Goal: Navigation & Orientation: Find specific page/section

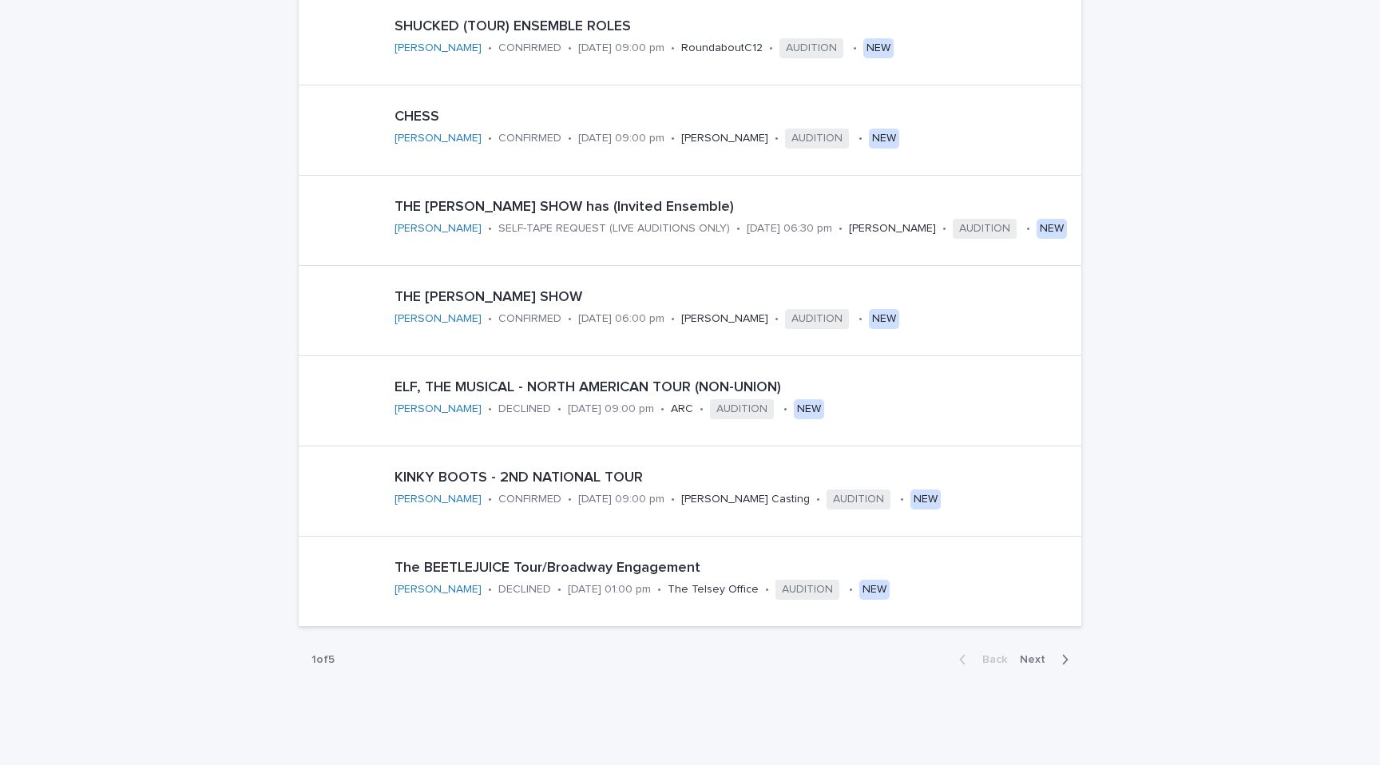
scroll to position [672, 0]
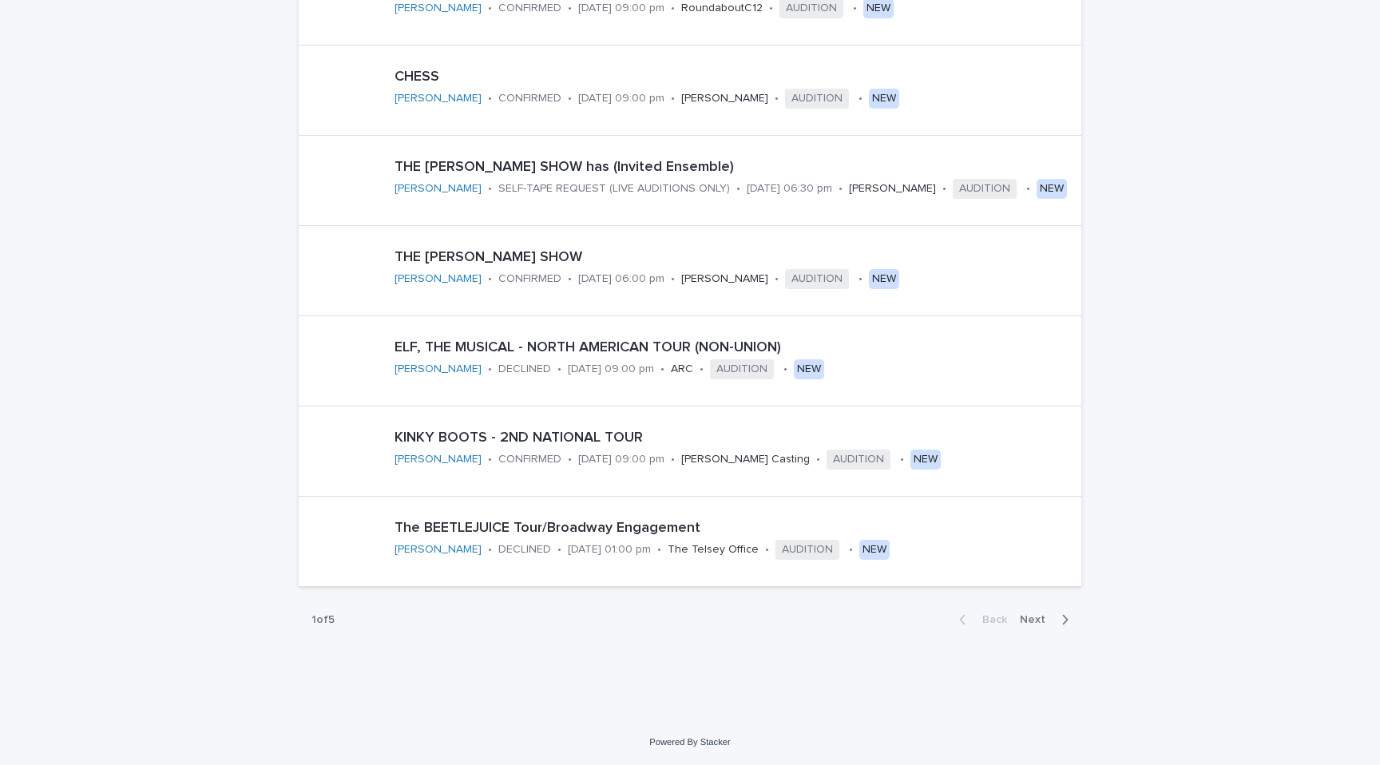
click at [826, 610] on div "Back Next" at bounding box center [1013, 620] width 135 height 40
click at [826, 615] on icon "button" at bounding box center [1064, 619] width 7 height 14
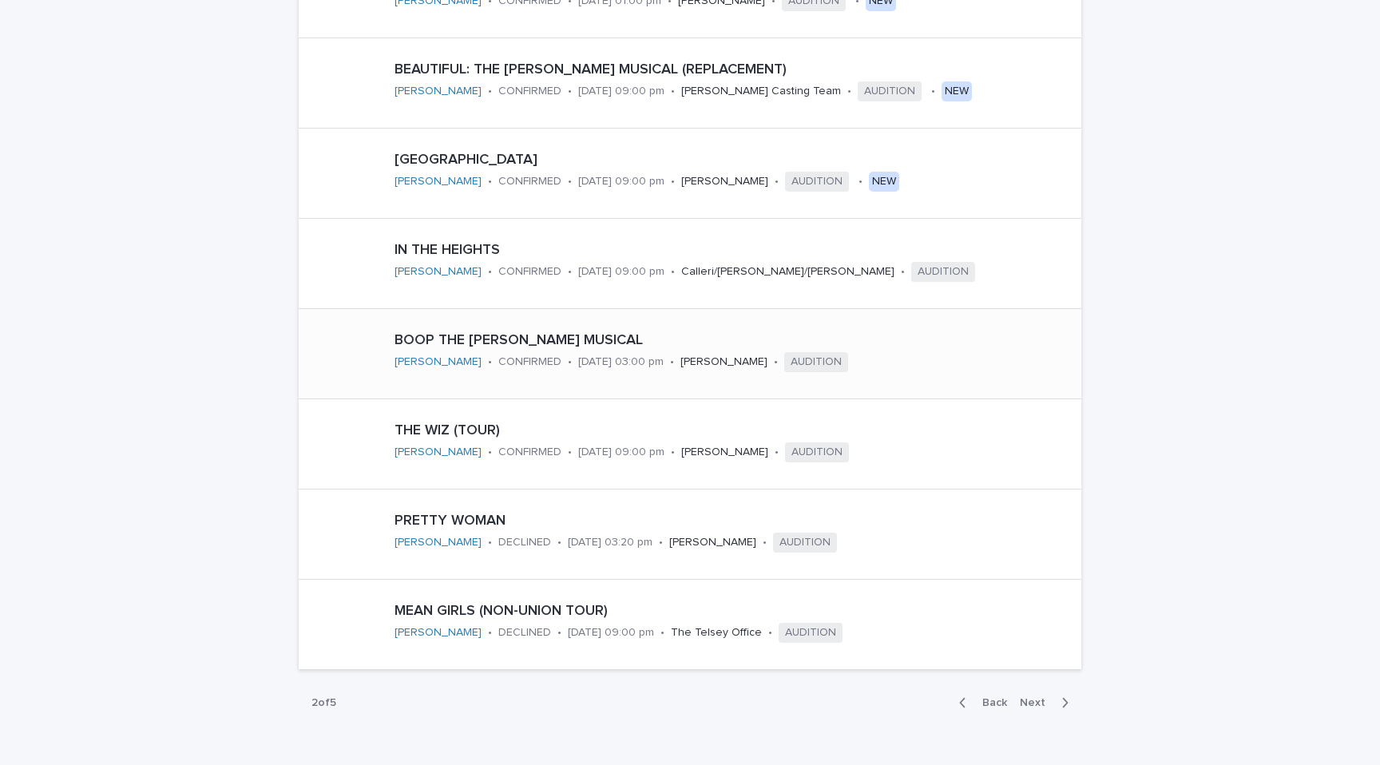
scroll to position [590, 0]
click at [826, 698] on icon "button" at bounding box center [1066, 701] width 6 height 10
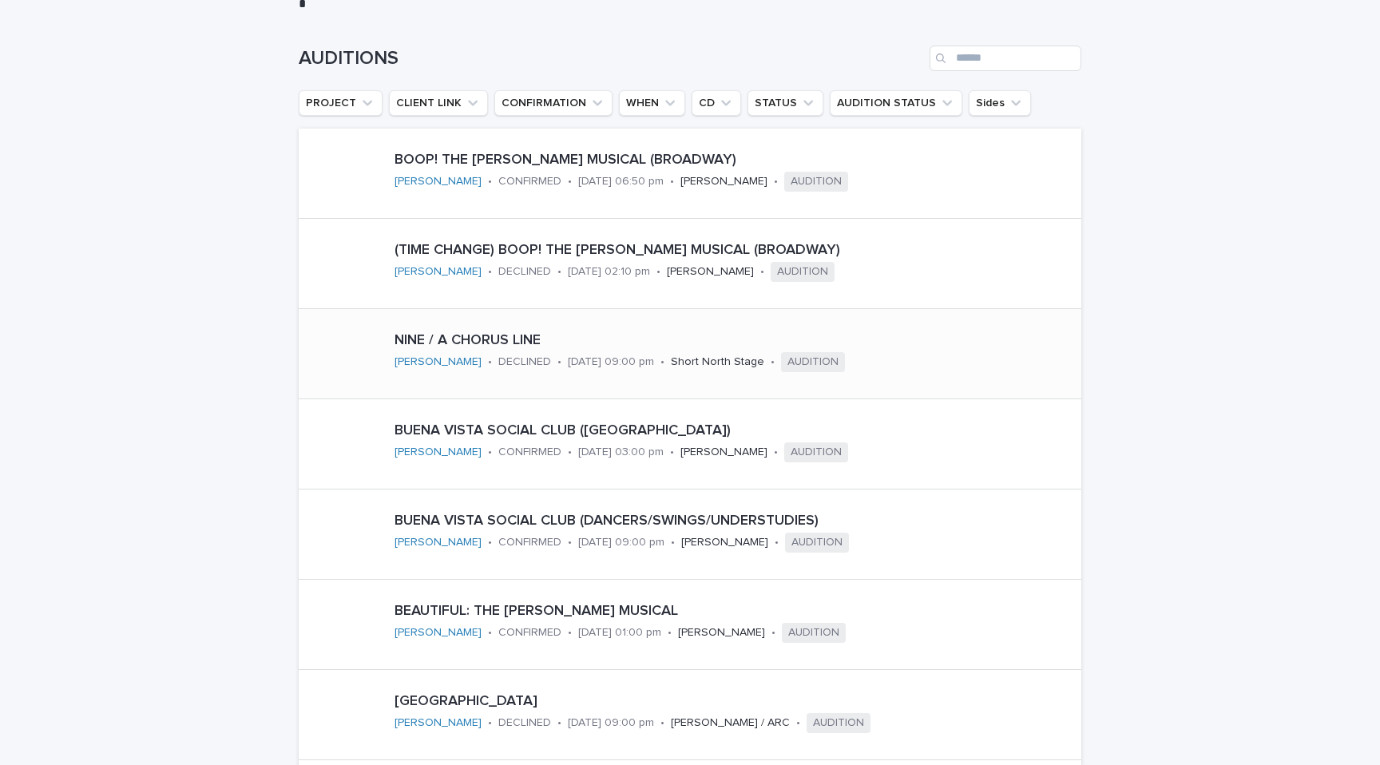
scroll to position [224, 0]
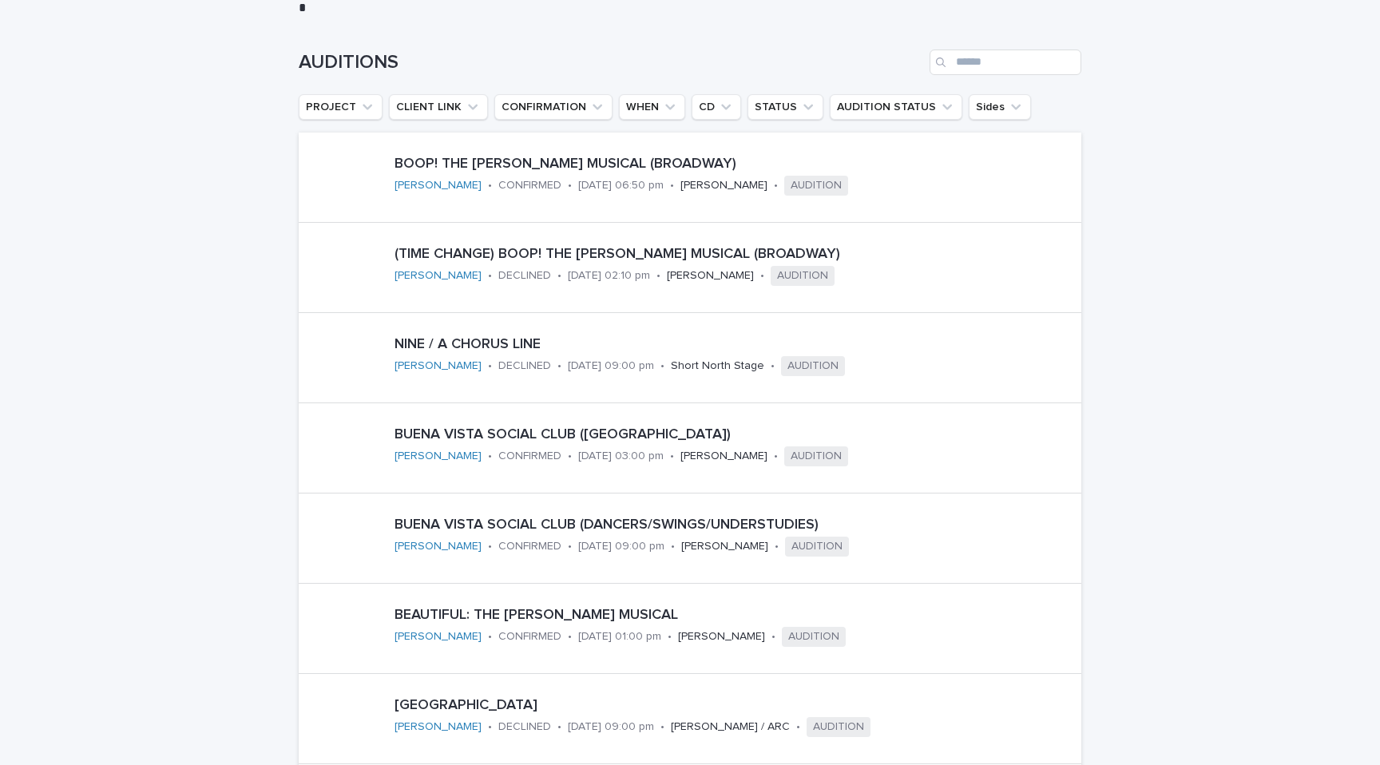
click at [826, 232] on div "Loading... Saving… Loading... Saving… AUDITIONS PROJECT CLIENT LINK CONFIRMATIO…" at bounding box center [690, 593] width 1380 height 1150
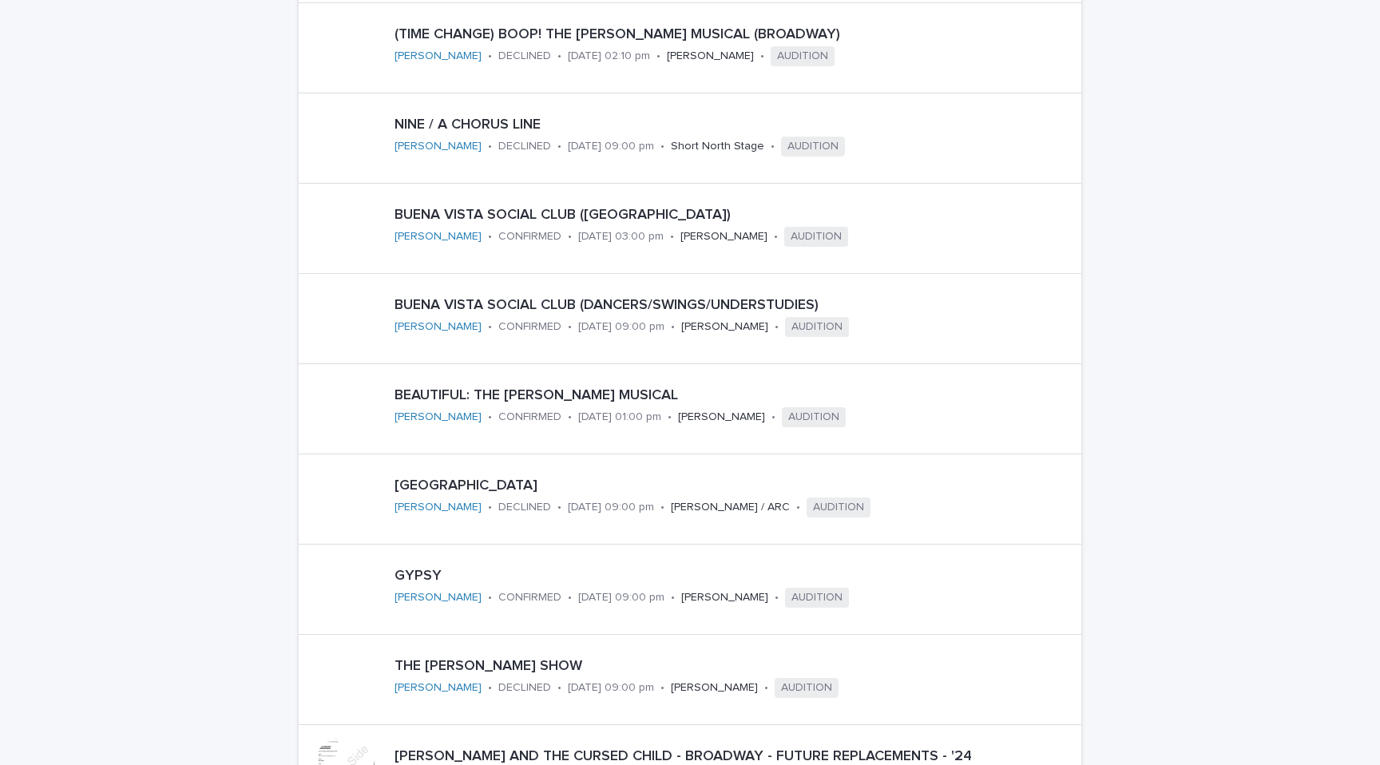
scroll to position [0, 0]
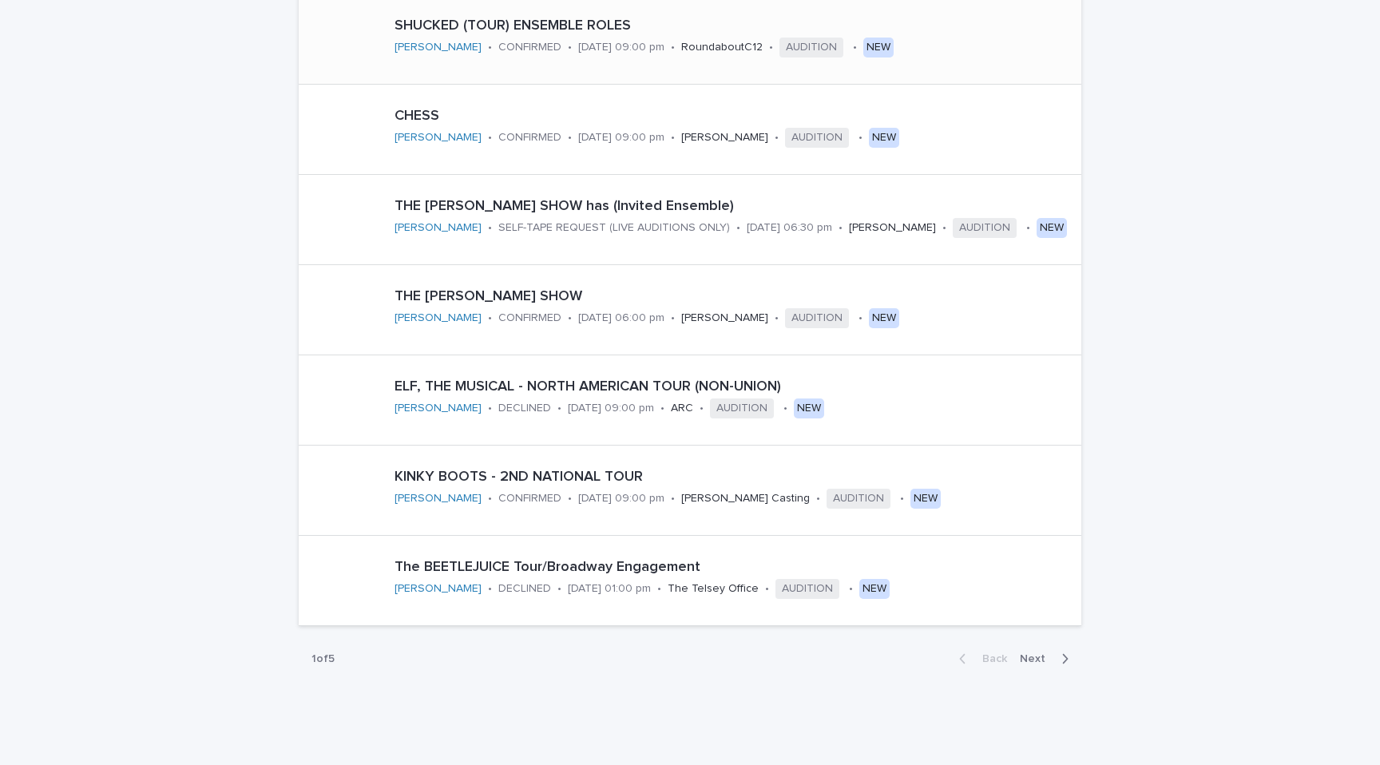
scroll to position [672, 0]
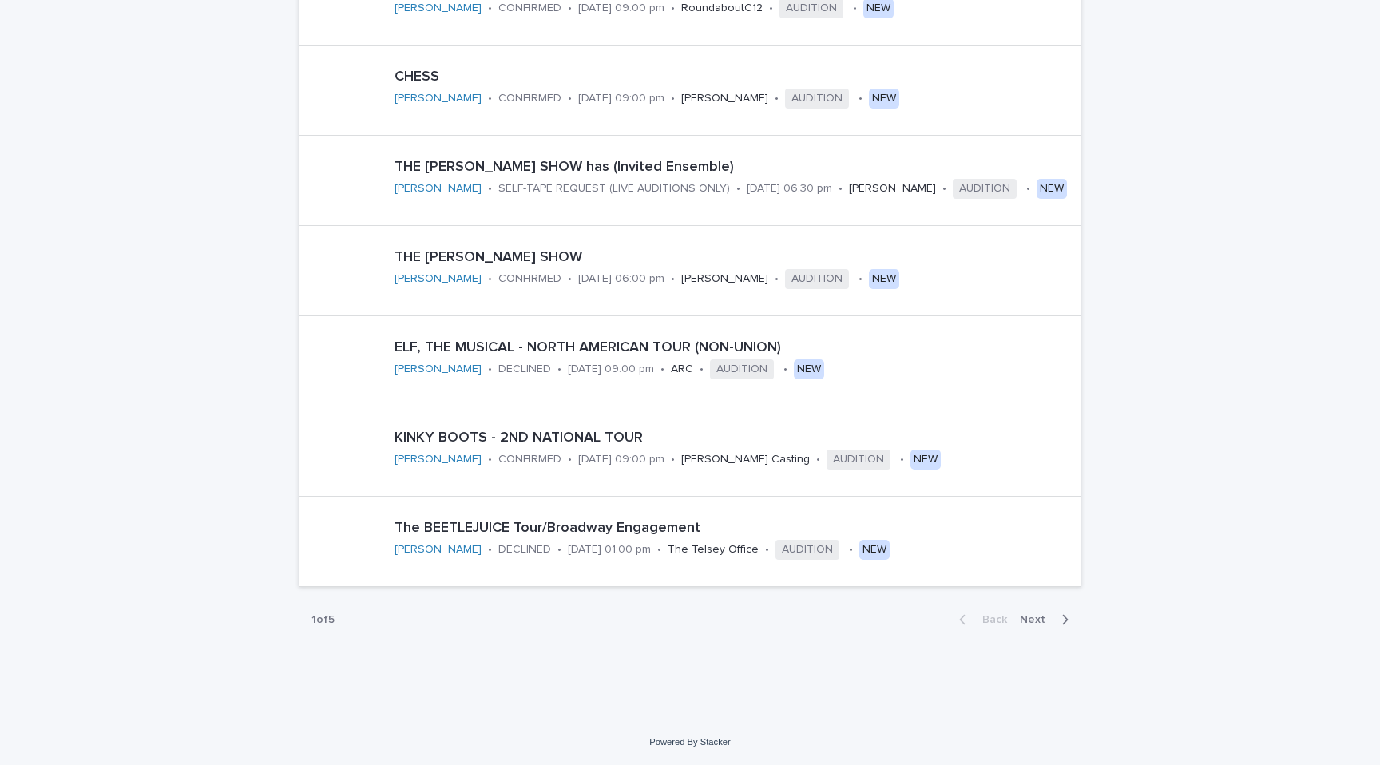
click at [1057, 617] on div "button" at bounding box center [1062, 619] width 14 height 14
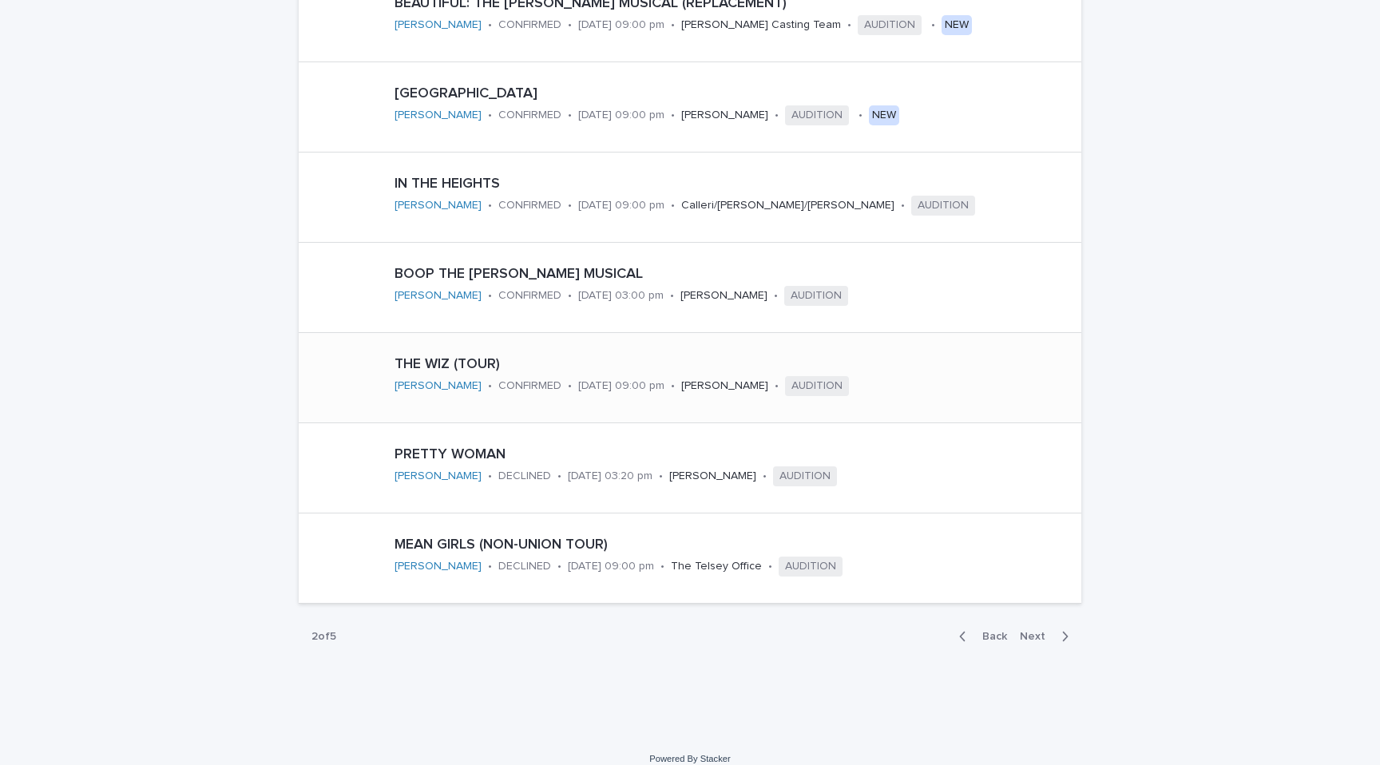
scroll to position [654, 0]
click at [1068, 641] on icon "button" at bounding box center [1064, 637] width 7 height 14
